Goal: Browse casually

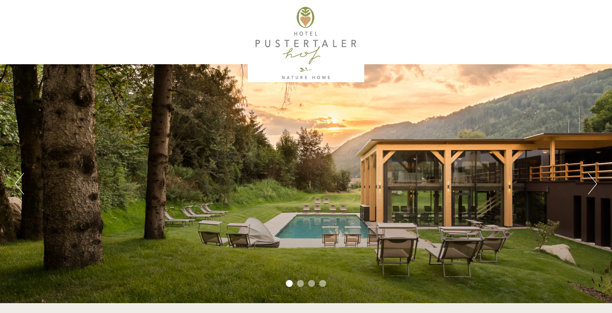
click at [590, 182] on button "Next" at bounding box center [592, 183] width 9 height 21
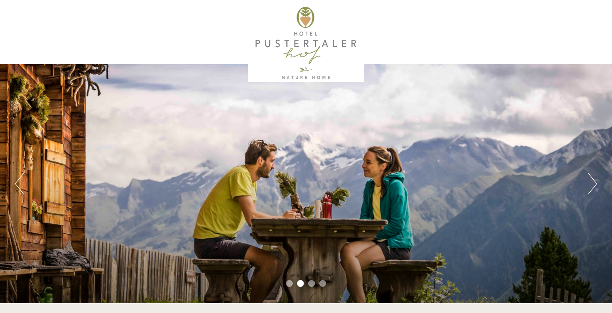
click at [590, 182] on button "Next" at bounding box center [592, 183] width 9 height 21
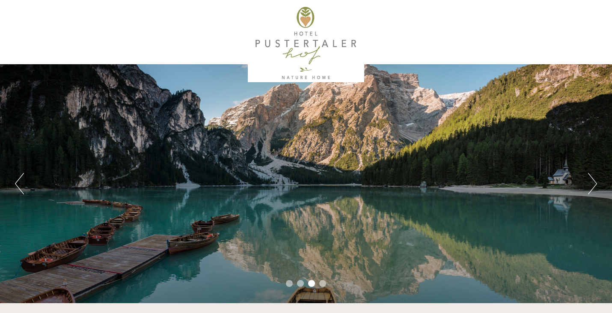
click at [590, 182] on button "Next" at bounding box center [592, 183] width 9 height 21
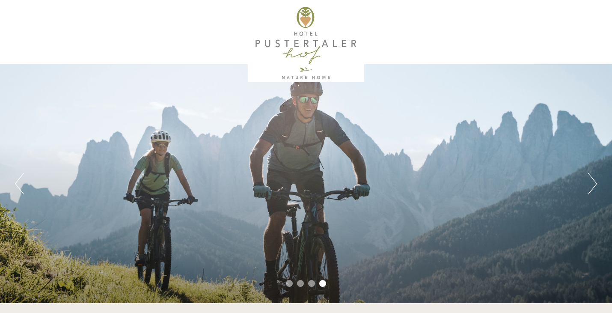
click at [590, 182] on button "Next" at bounding box center [592, 183] width 9 height 21
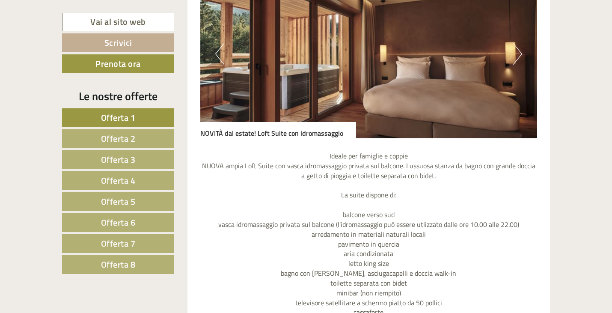
scroll to position [728, 0]
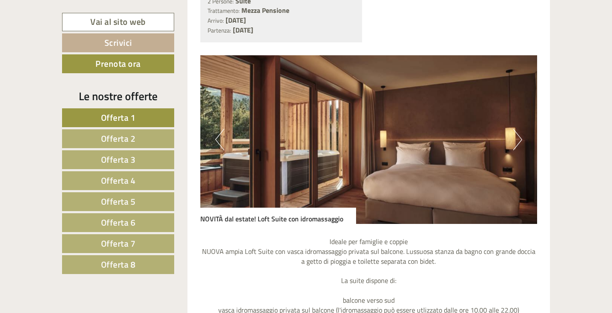
click at [519, 134] on button "Next" at bounding box center [517, 139] width 9 height 21
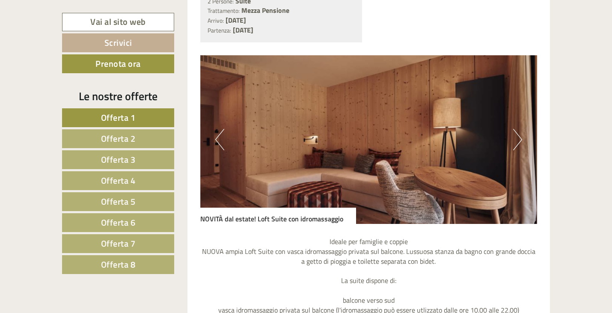
click at [519, 134] on button "Next" at bounding box center [517, 139] width 9 height 21
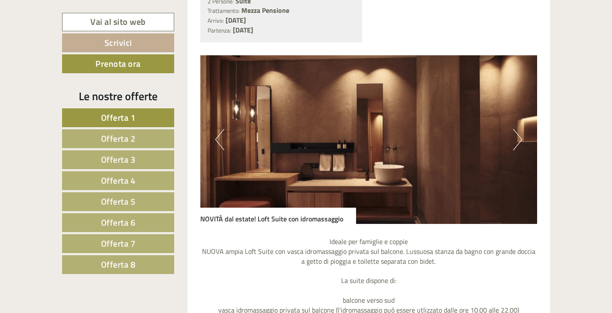
click at [519, 134] on button "Next" at bounding box center [517, 139] width 9 height 21
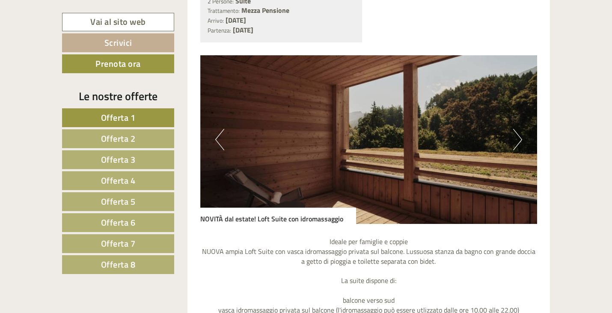
click at [519, 134] on button "Next" at bounding box center [517, 139] width 9 height 21
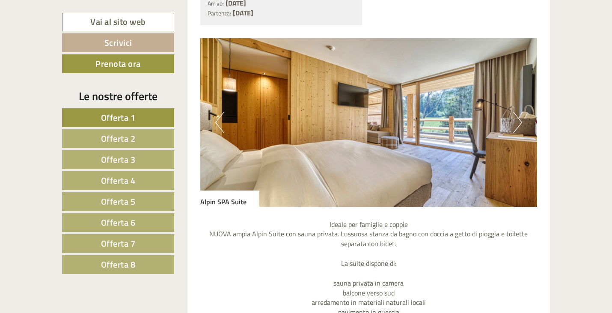
scroll to position [1498, 0]
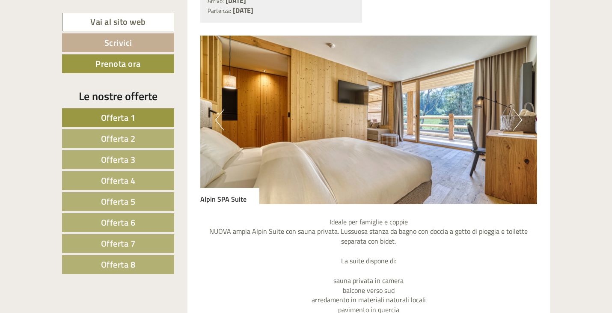
click at [521, 119] on button "Next" at bounding box center [517, 119] width 9 height 21
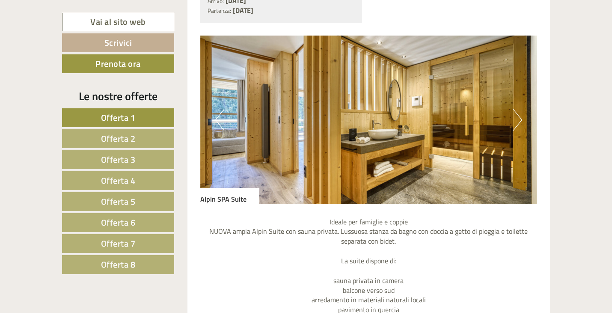
click at [521, 119] on button "Next" at bounding box center [517, 119] width 9 height 21
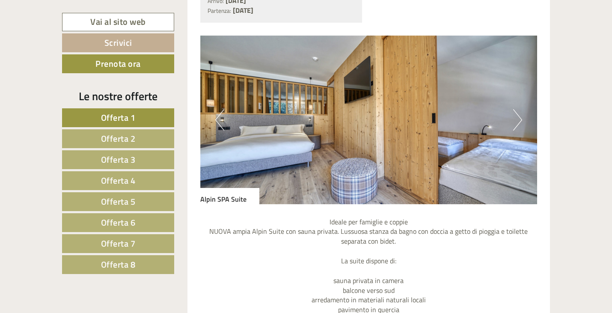
click at [521, 119] on button "Next" at bounding box center [517, 119] width 9 height 21
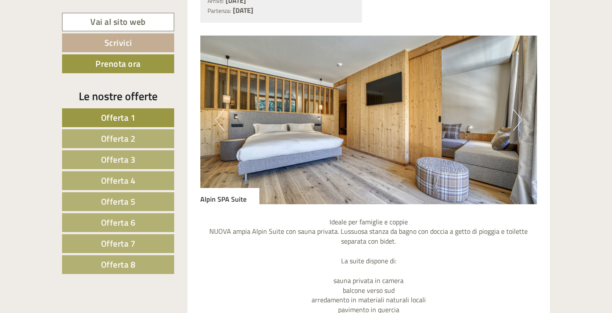
click at [521, 119] on button "Next" at bounding box center [517, 119] width 9 height 21
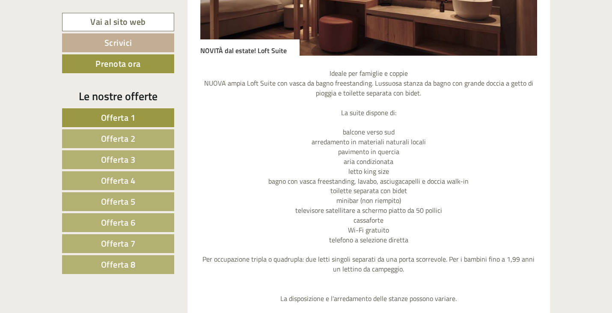
scroll to position [2226, 0]
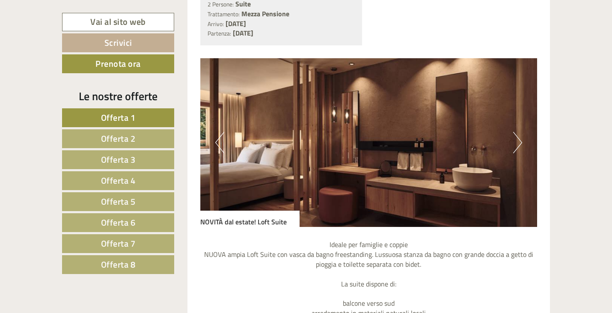
click at [518, 143] on button "Next" at bounding box center [517, 142] width 9 height 21
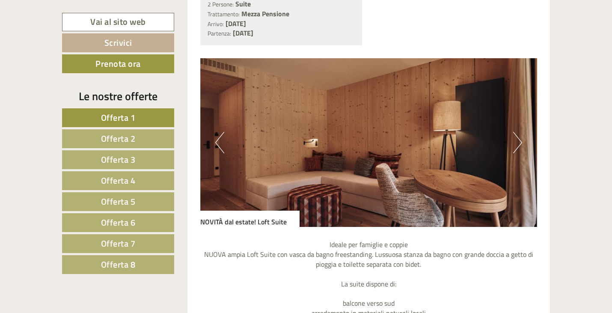
click at [518, 143] on button "Next" at bounding box center [517, 142] width 9 height 21
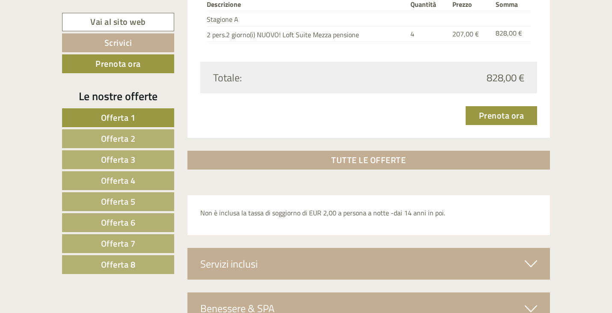
scroll to position [2868, 0]
